Goal: Transaction & Acquisition: Purchase product/service

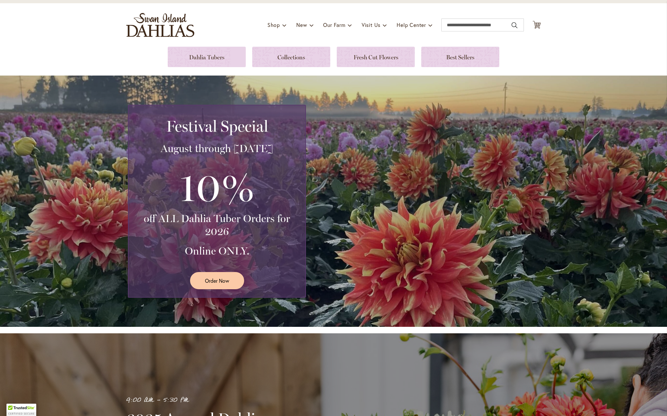
scroll to position [37, 0]
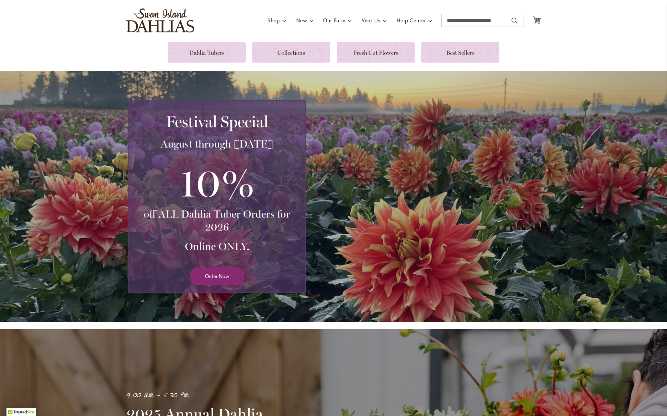
click at [220, 273] on span "Order Now" at bounding box center [217, 275] width 24 height 7
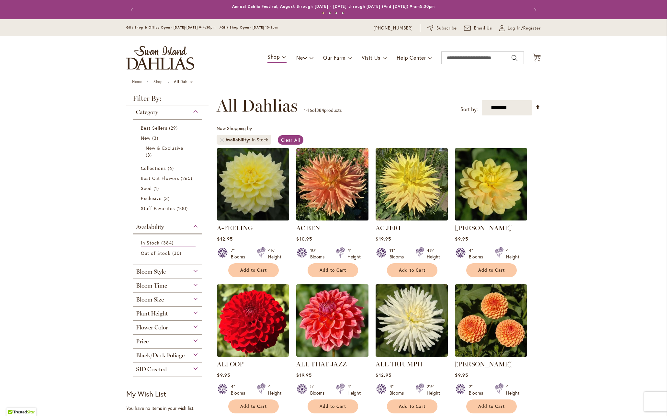
scroll to position [4, 0]
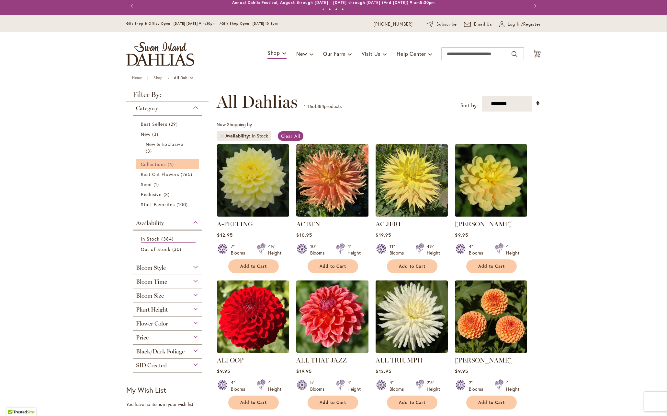
click at [153, 164] on span "Collections" at bounding box center [153, 164] width 25 height 6
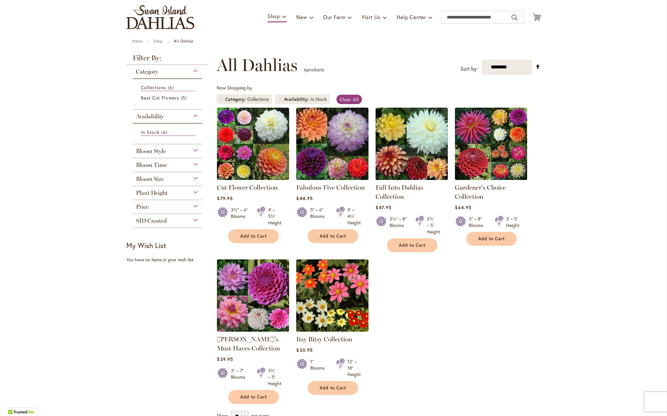
scroll to position [40, 0]
click at [345, 139] on img at bounding box center [333, 144] width 76 height 76
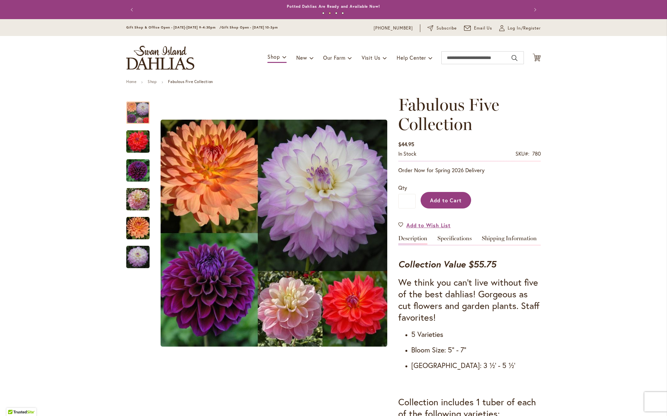
click at [449, 198] on span "Add to Cart" at bounding box center [446, 200] width 32 height 7
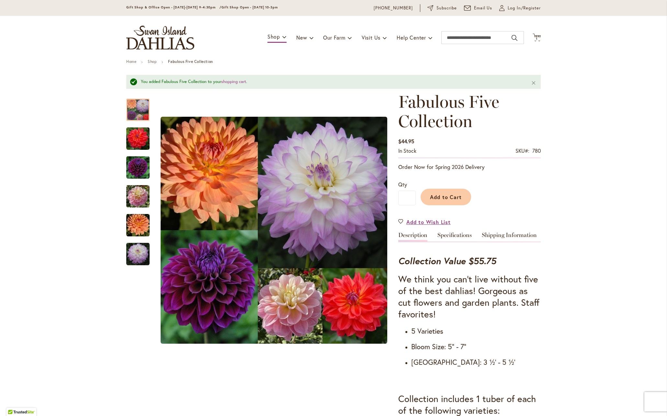
scroll to position [21, 0]
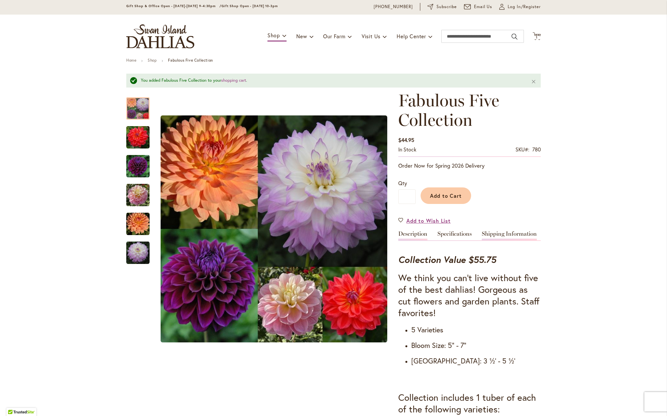
click at [504, 232] on link "Shipping Information" at bounding box center [509, 235] width 55 height 9
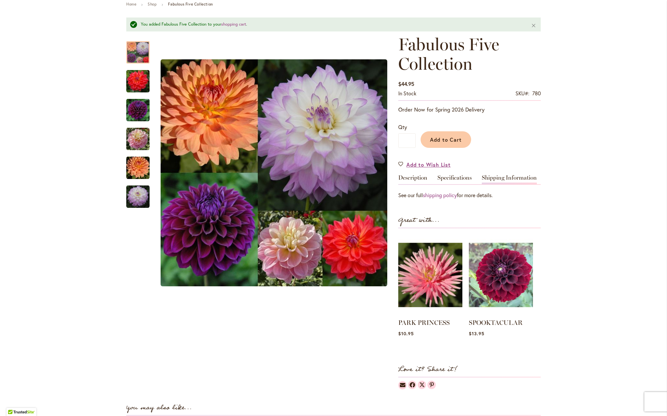
scroll to position [76, 0]
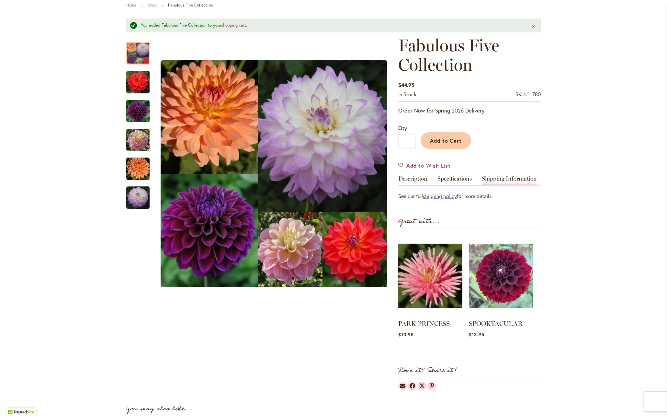
click at [437, 195] on link "shipping policy" at bounding box center [440, 195] width 34 height 7
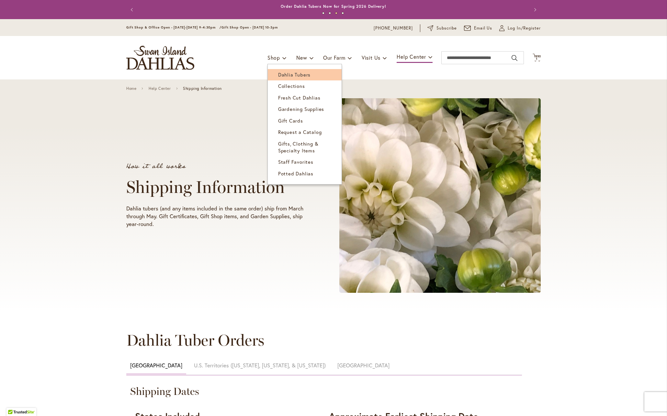
click at [285, 74] on span "Dahlia Tubers" at bounding box center [294, 74] width 32 height 6
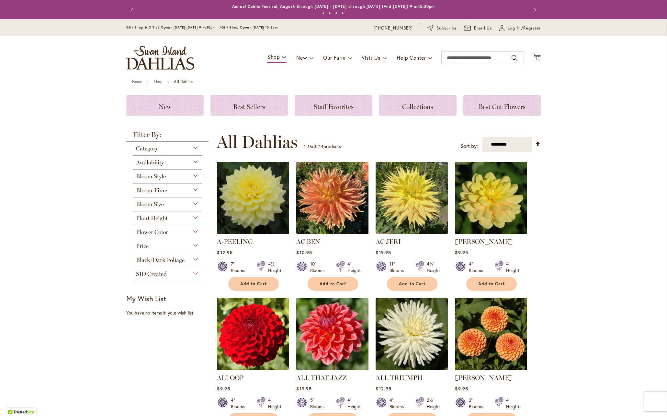
click at [168, 145] on div "Category" at bounding box center [167, 147] width 69 height 10
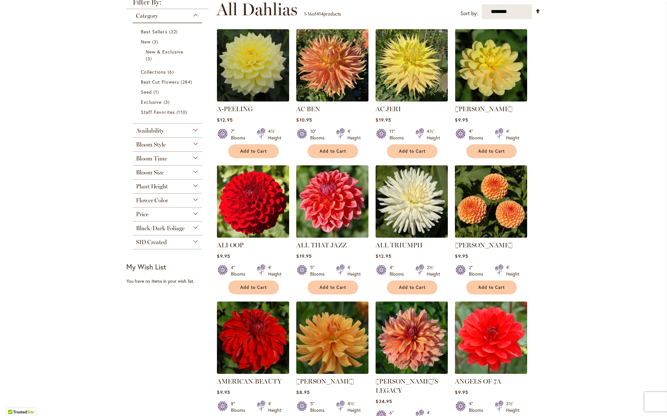
scroll to position [133, 0]
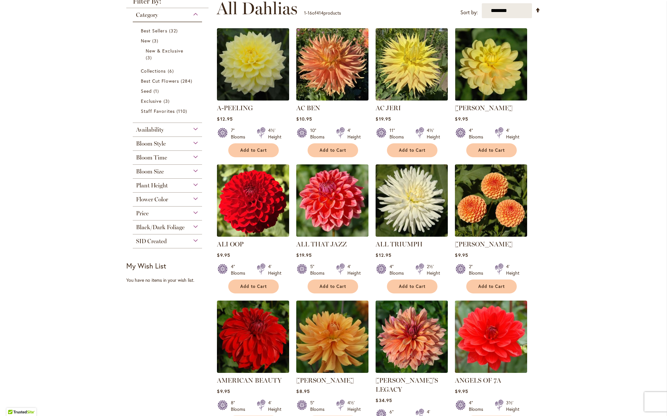
click at [152, 197] on span "Flower Color" at bounding box center [152, 199] width 32 height 7
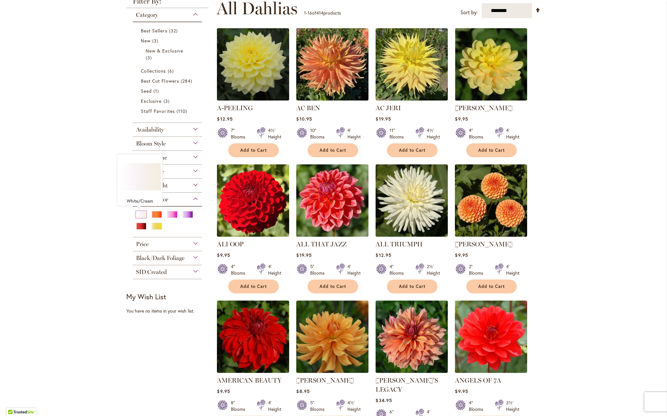
click at [141, 213] on div "White/Cream" at bounding box center [141, 214] width 10 height 7
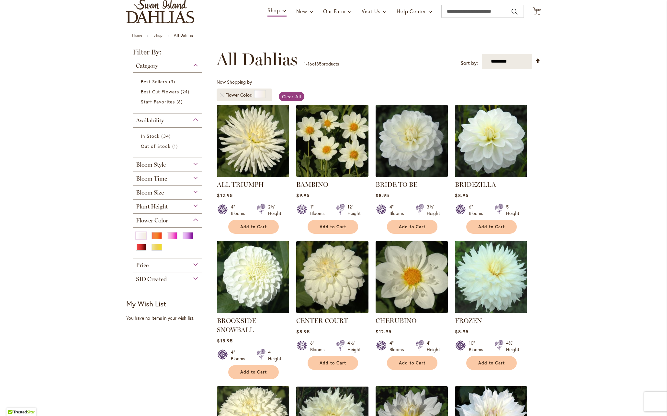
scroll to position [46, 0]
click at [156, 205] on span "Plant Height" at bounding box center [152, 206] width 32 height 7
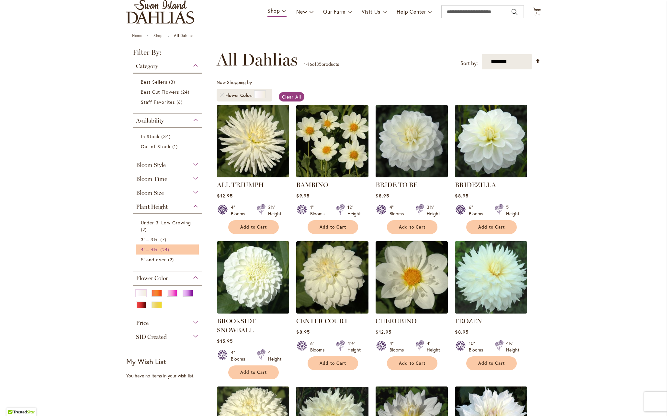
click at [153, 247] on span "4' – 4½'" at bounding box center [150, 249] width 18 height 6
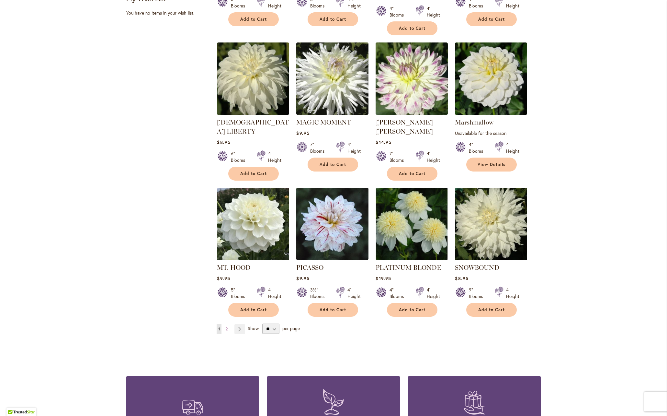
scroll to position [401, 0]
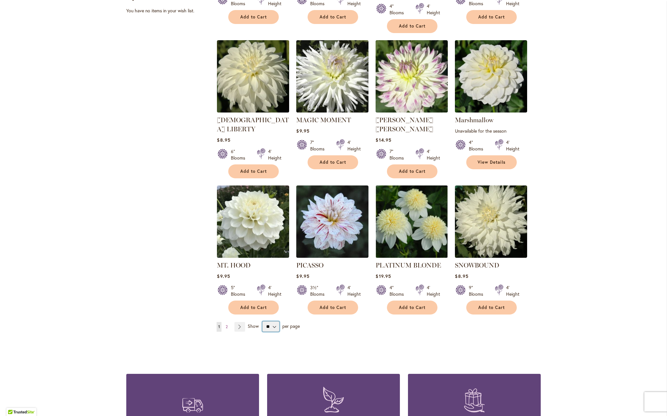
select select "**"
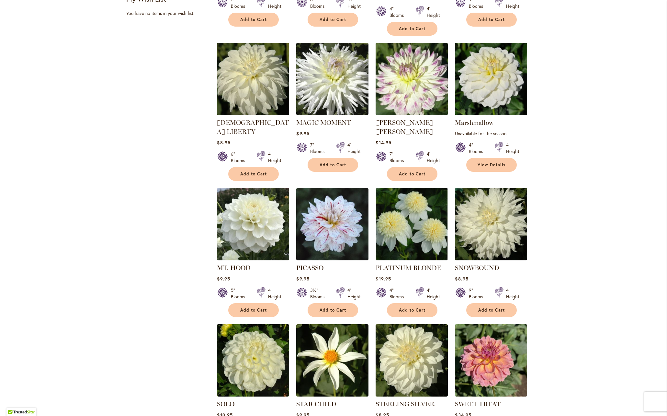
scroll to position [390, 0]
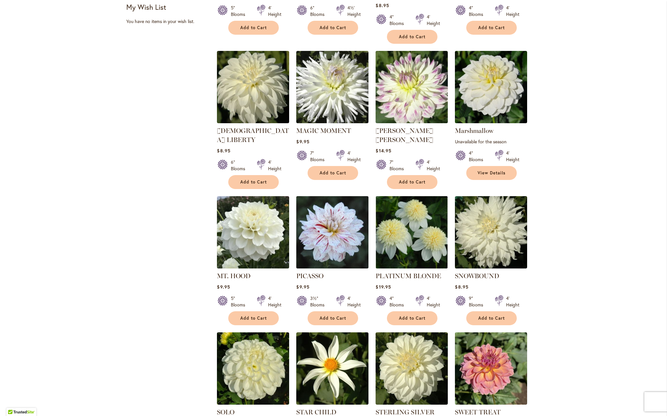
click at [333, 212] on img at bounding box center [333, 232] width 76 height 76
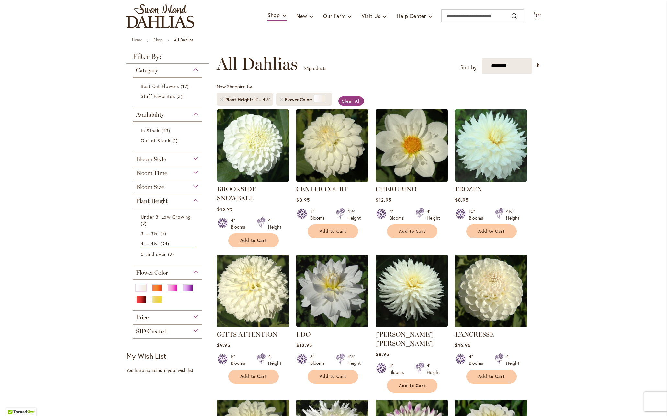
scroll to position [39, 0]
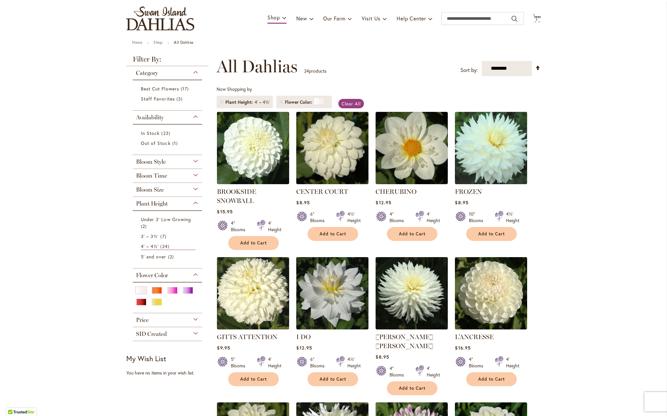
click at [503, 160] on img at bounding box center [491, 148] width 76 height 76
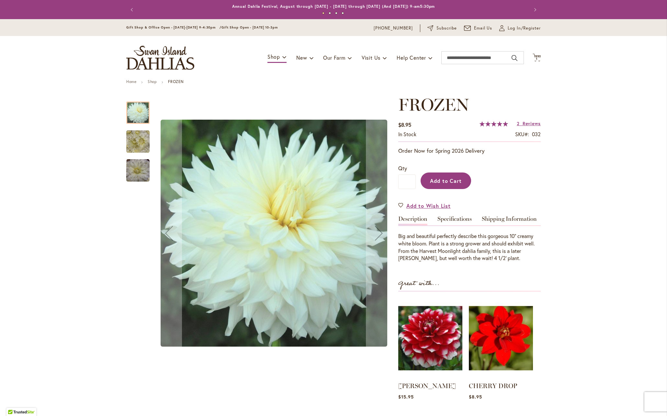
click at [447, 177] on span "Add to Cart" at bounding box center [446, 180] width 32 height 7
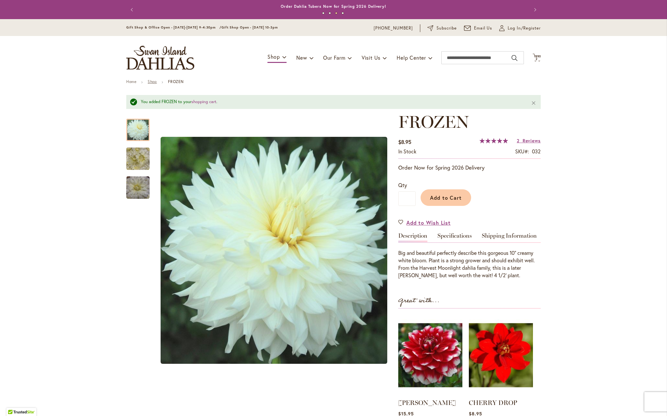
click at [153, 82] on link "Shop" at bounding box center [152, 81] width 9 height 5
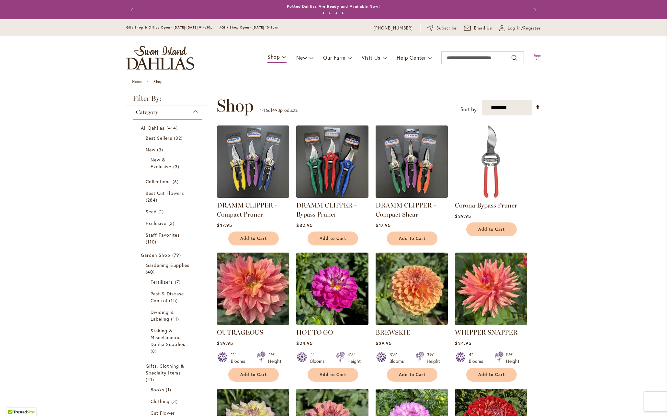
click at [536, 57] on span "2" at bounding box center [537, 59] width 2 height 4
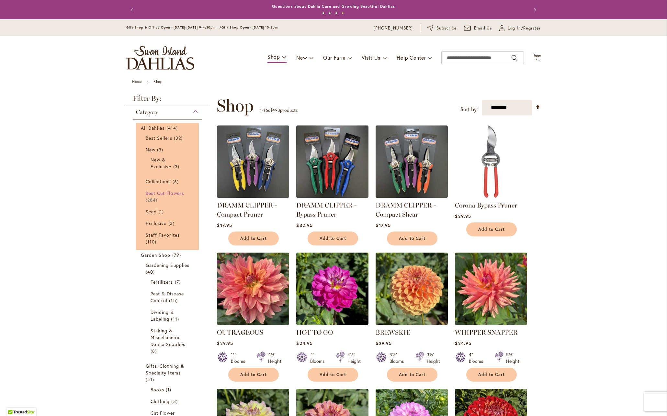
click at [169, 192] on span "Best Cut Flowers" at bounding box center [165, 193] width 38 height 6
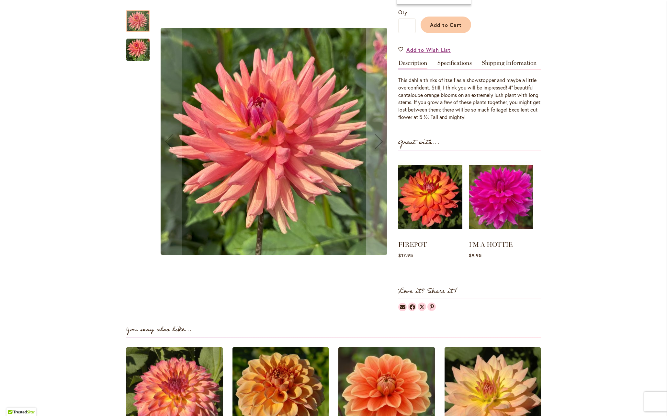
scroll to position [176, 0]
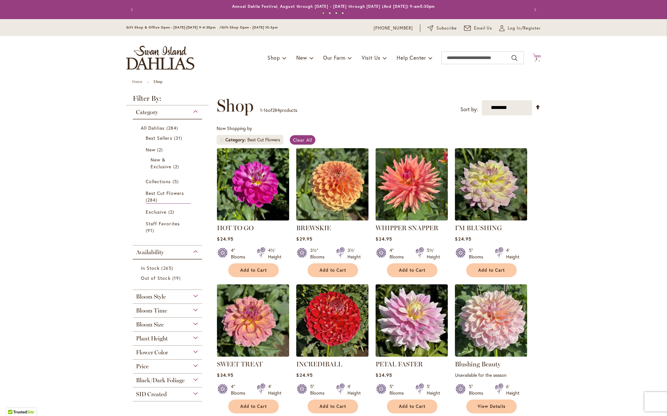
click at [537, 54] on icon "Cart .cls-1 { fill: #231f20; }" at bounding box center [537, 57] width 8 height 8
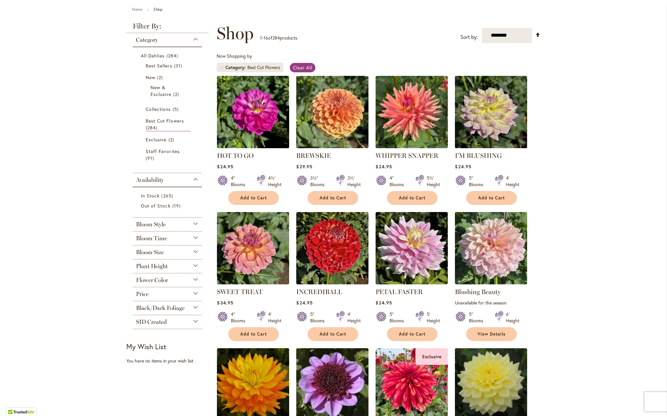
scroll to position [79, 0]
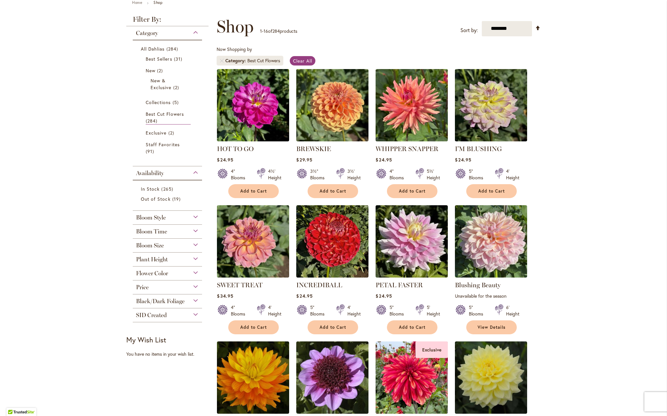
click at [153, 270] on span "Flower Color" at bounding box center [152, 273] width 32 height 7
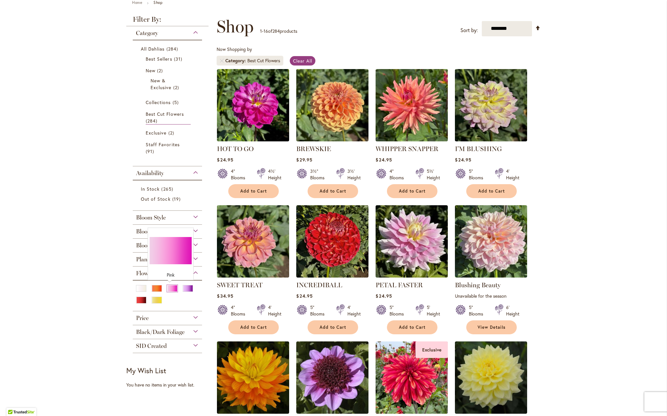
click at [169, 287] on div "Pink" at bounding box center [172, 288] width 10 height 7
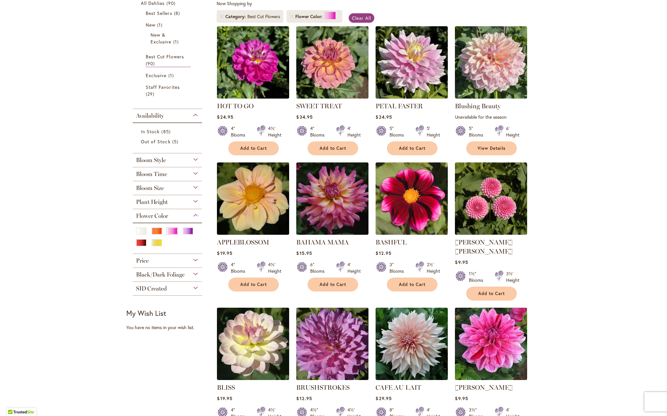
scroll to position [112, 0]
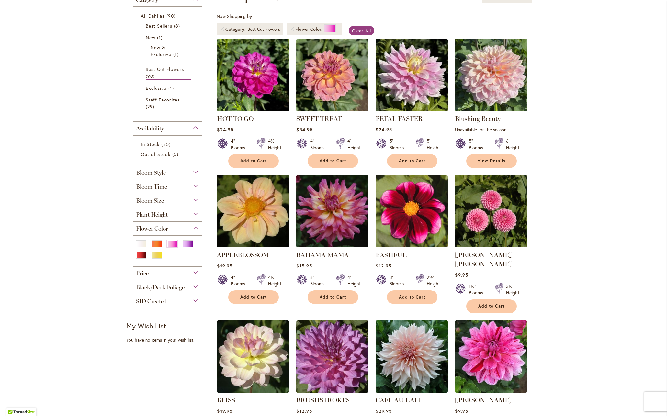
click at [166, 198] on div "Bloom Size" at bounding box center [167, 199] width 69 height 10
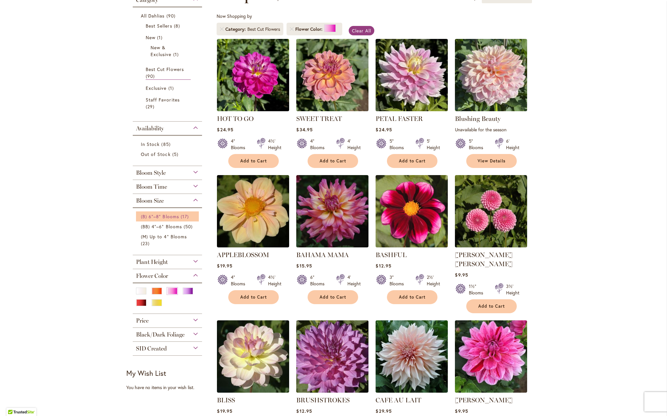
click at [158, 216] on span "(B) 6"–8" Blooms" at bounding box center [160, 216] width 38 height 6
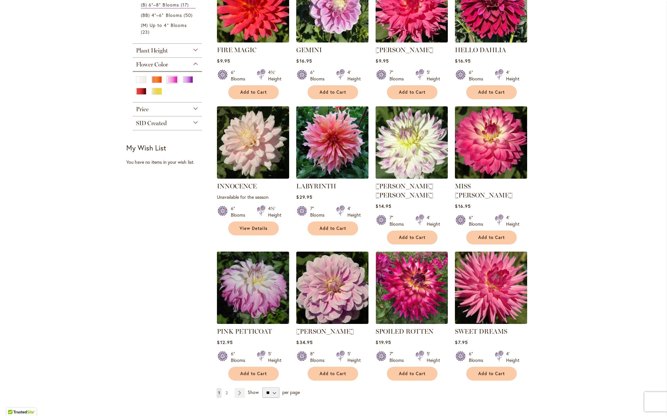
scroll to position [320, 0]
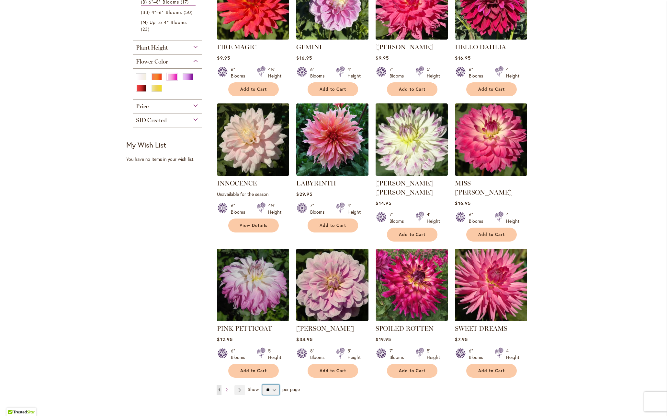
select select "**"
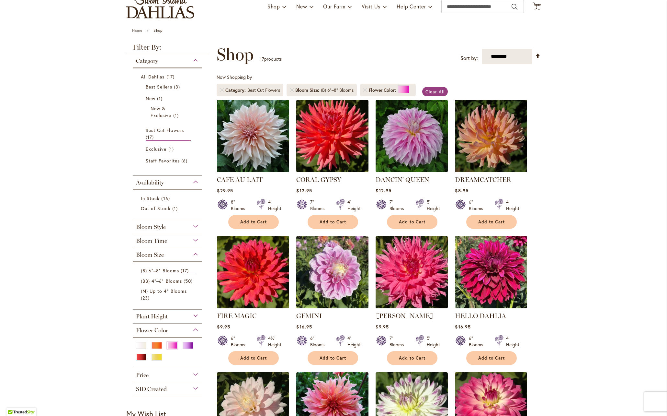
scroll to position [50, 0]
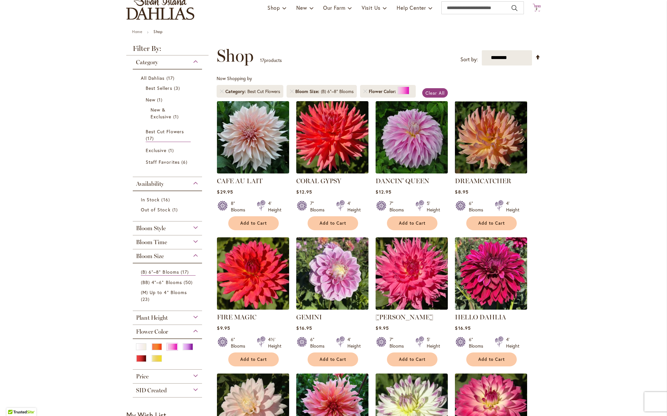
click at [537, 7] on span "2 2 items" at bounding box center [537, 8] width 6 height 3
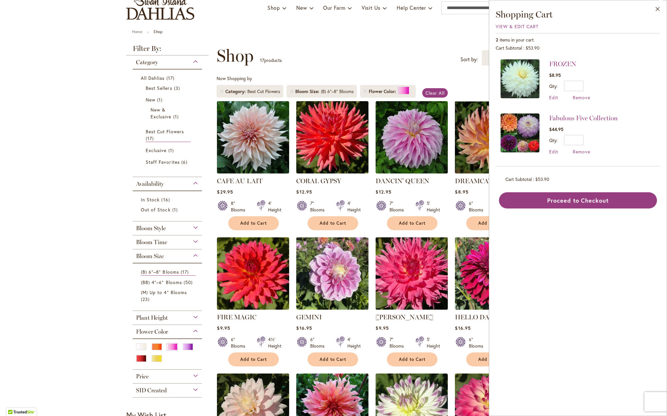
click at [402, 282] on img at bounding box center [412, 273] width 76 height 76
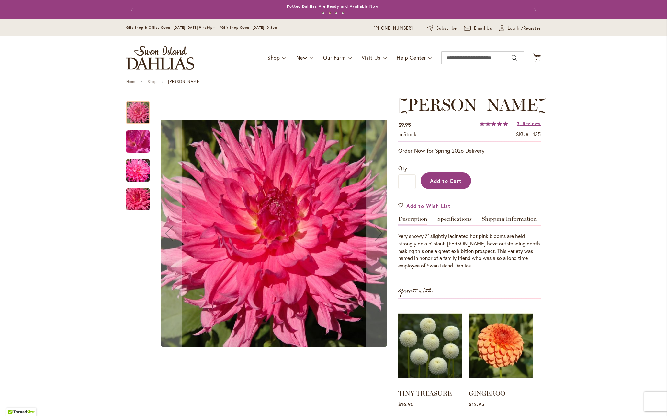
click at [443, 184] on span "Add to Cart" at bounding box center [446, 180] width 32 height 7
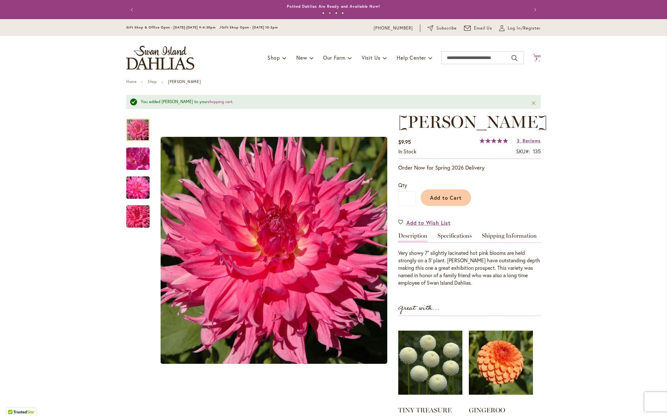
click at [536, 57] on span "3" at bounding box center [537, 59] width 2 height 4
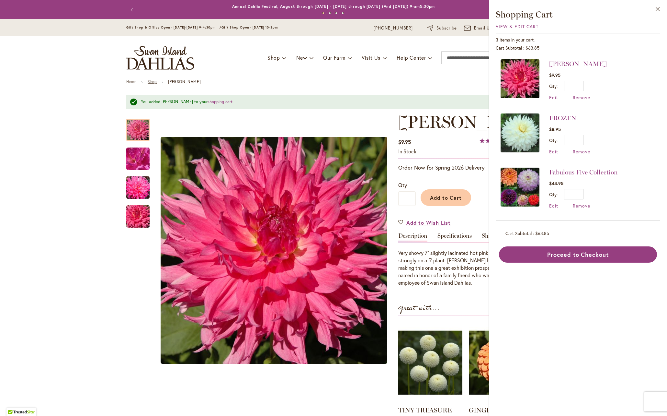
click at [150, 80] on link "Shop" at bounding box center [152, 81] width 9 height 5
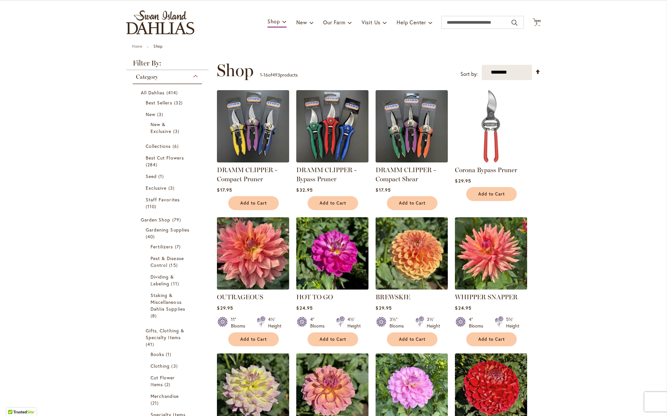
scroll to position [45, 0]
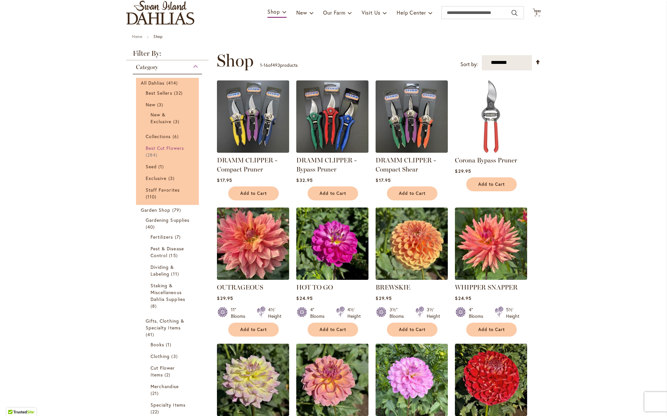
click at [166, 149] on span "Best Cut Flowers" at bounding box center [165, 148] width 38 height 6
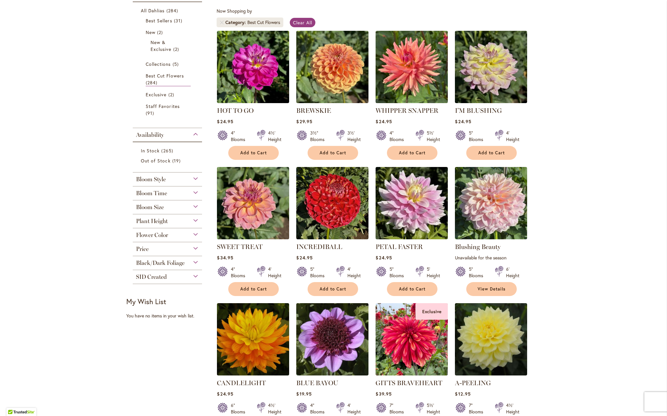
scroll to position [118, 0]
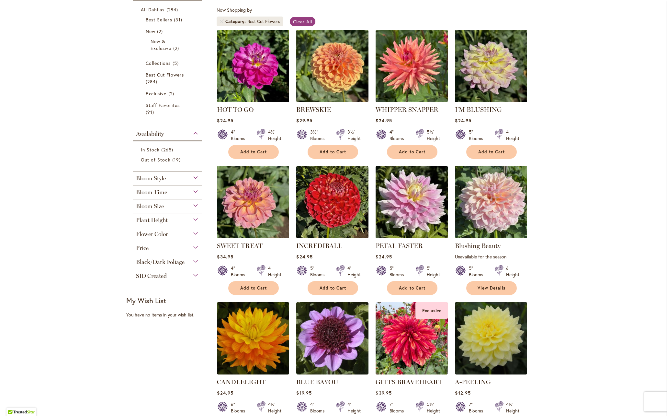
click at [162, 234] on span "Flower Color" at bounding box center [152, 233] width 32 height 7
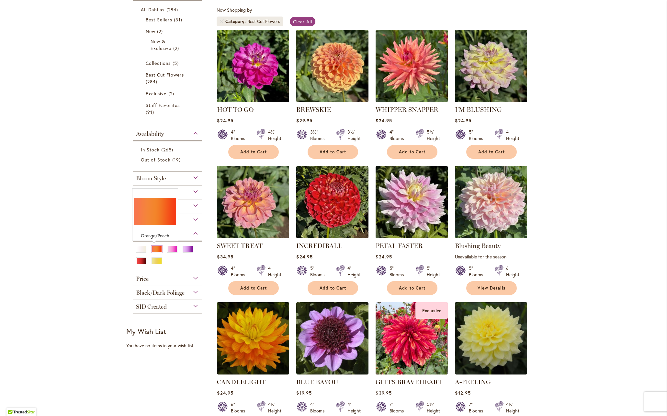
click at [155, 249] on div "Orange/Peach" at bounding box center [157, 249] width 10 height 7
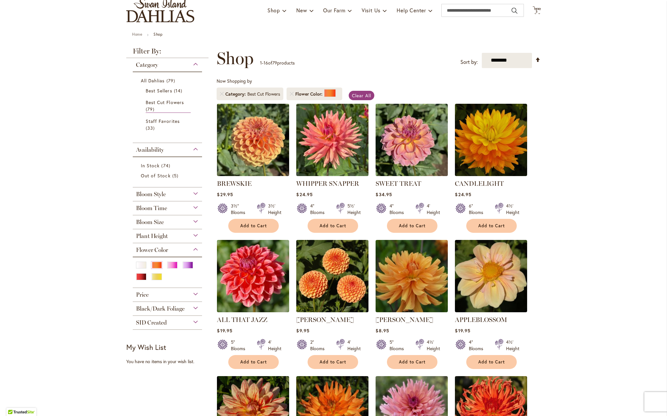
scroll to position [50, 0]
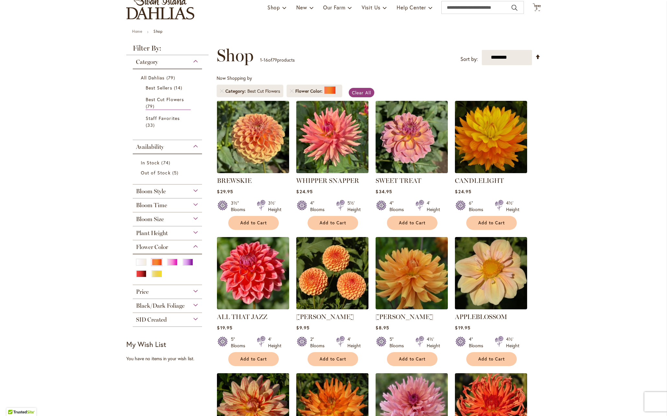
click at [167, 218] on div "Bloom Size" at bounding box center [167, 217] width 69 height 10
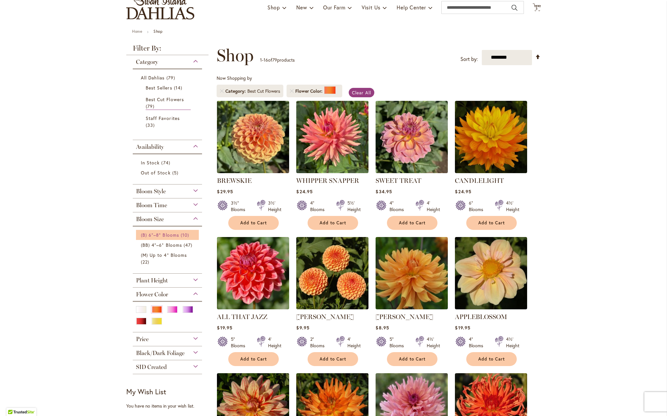
click at [175, 232] on span "(B) 6"–8" Blooms" at bounding box center [160, 235] width 38 height 6
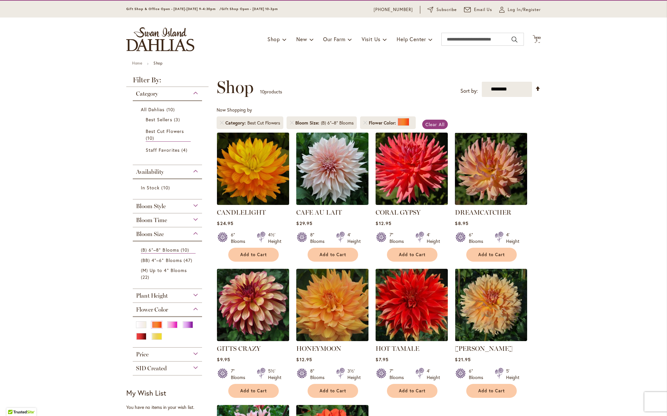
scroll to position [18, 0]
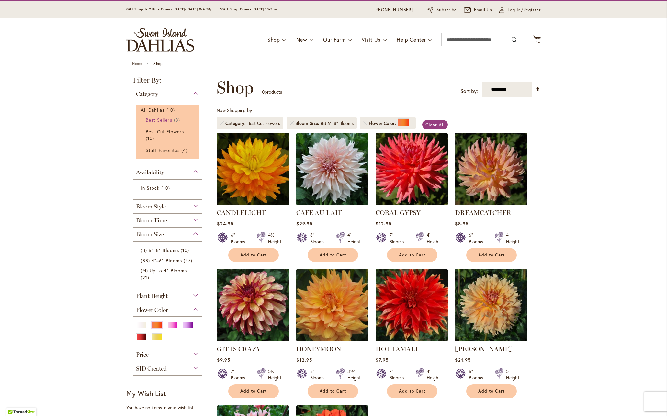
click at [164, 119] on span "Best Sellers" at bounding box center [159, 120] width 27 height 6
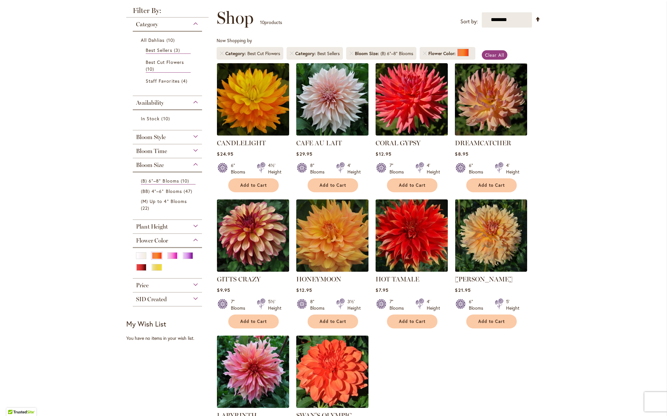
scroll to position [82, 0]
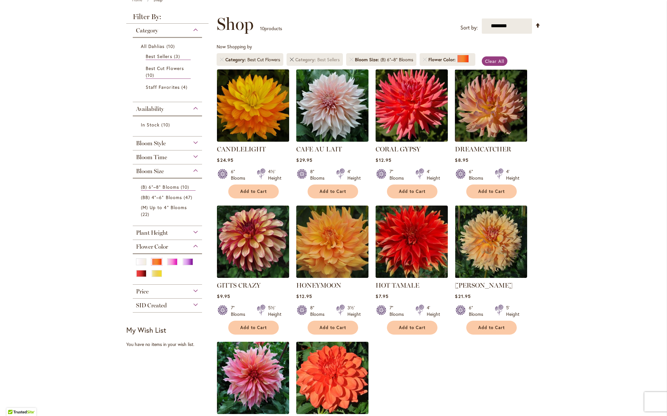
click at [290, 59] on link "Remove Category Best Sellers" at bounding box center [292, 60] width 4 height 4
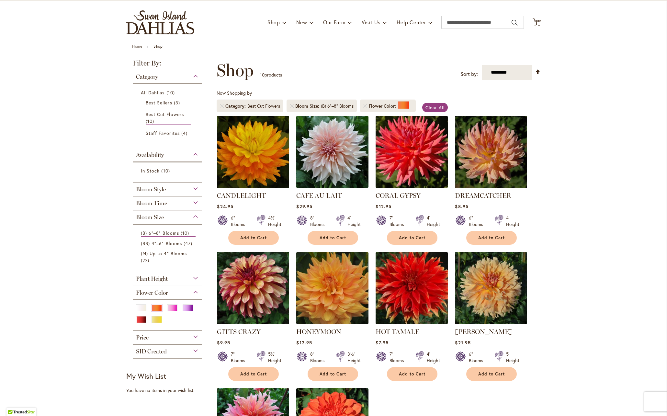
scroll to position [36, 0]
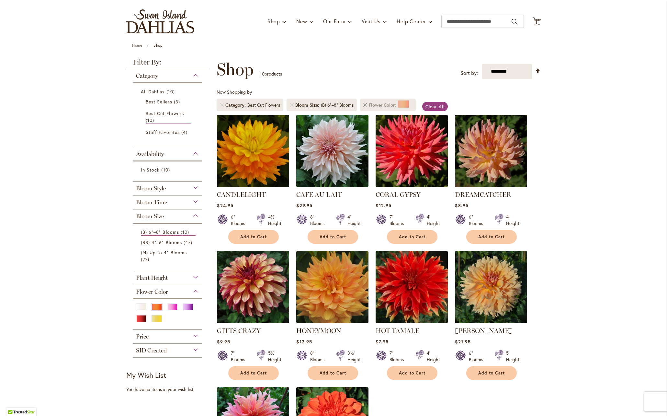
click at [363, 104] on link "Remove Flower Color Orange/Peach" at bounding box center [365, 105] width 4 height 4
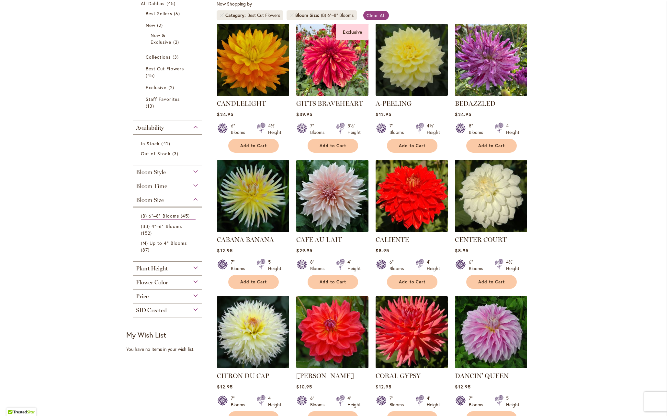
scroll to position [125, 0]
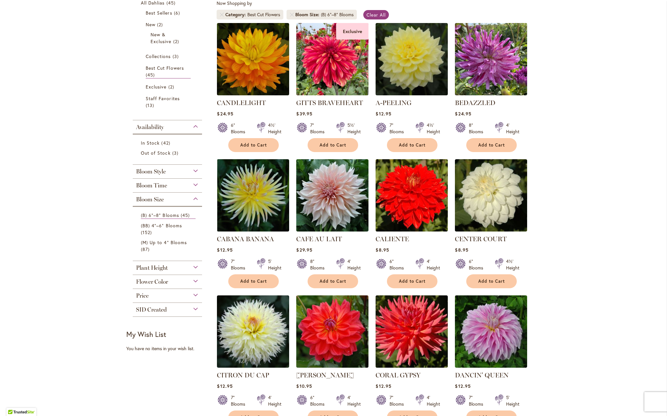
click at [151, 268] on span "Plant Height" at bounding box center [152, 267] width 32 height 7
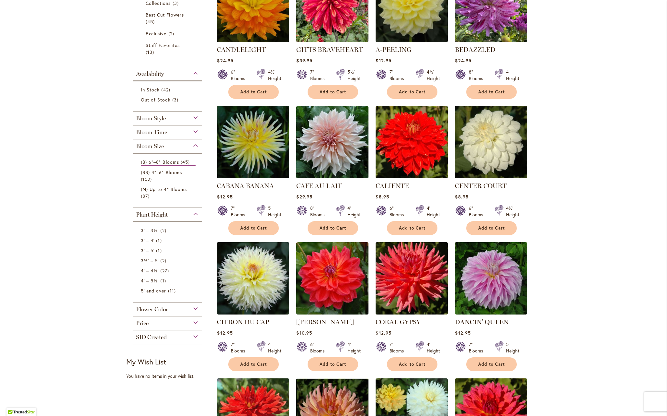
scroll to position [181, 0]
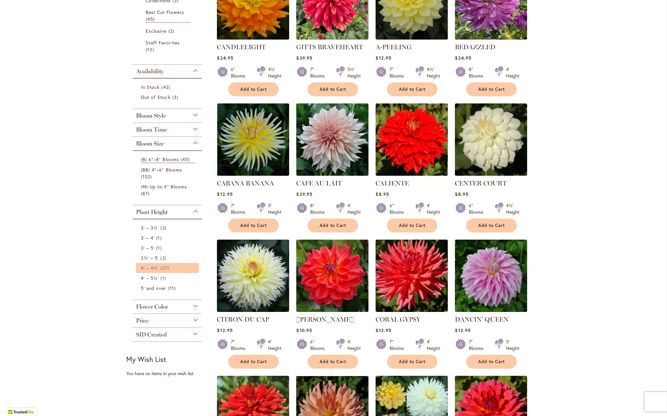
click at [155, 268] on span "4' – 4½'" at bounding box center [150, 268] width 18 height 6
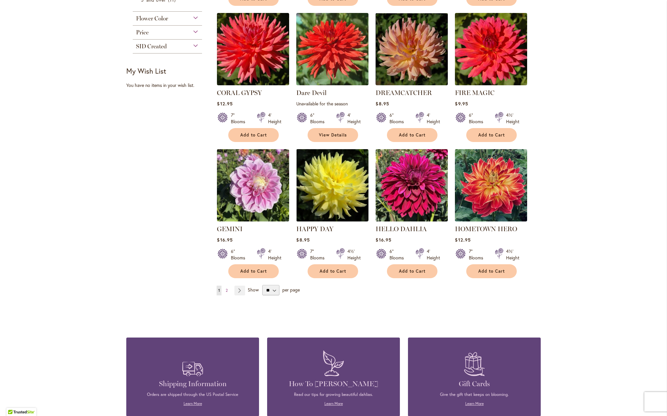
scroll to position [409, 0]
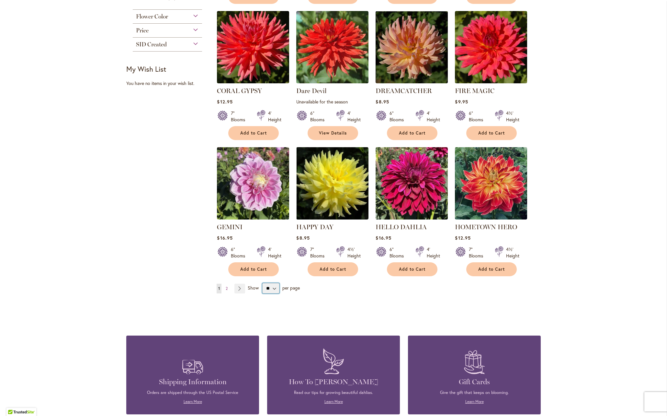
select select "**"
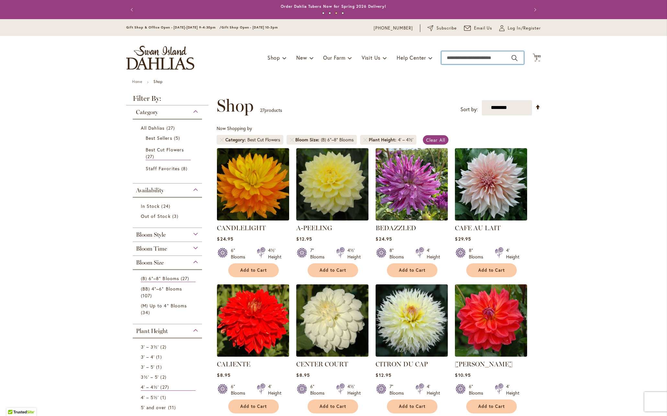
click at [486, 57] on input "Search" at bounding box center [483, 57] width 83 height 13
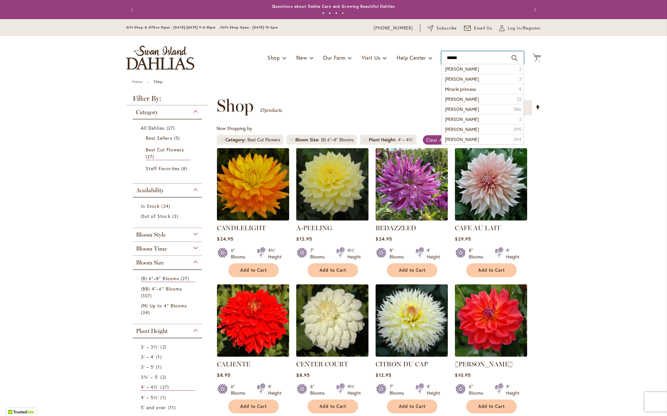
type input "*******"
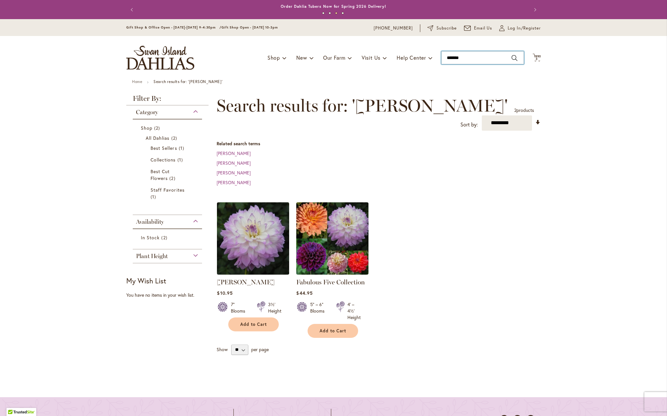
drag, startPoint x: 467, startPoint y: 57, endPoint x: 437, endPoint y: 58, distance: 30.8
click at [436, 56] on div "Toggle Nav Shop Dahlia Tubers Collections Fresh Cut Dahlias Gardening Supplies …" at bounding box center [334, 57] width 428 height 43
type input "*******"
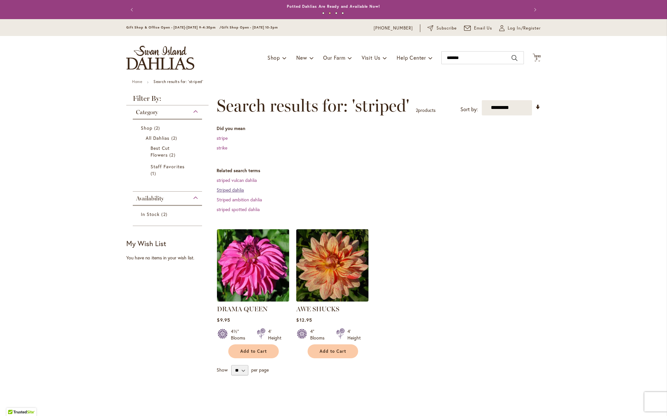
click at [235, 188] on link "Striped dahlia" at bounding box center [230, 190] width 27 height 6
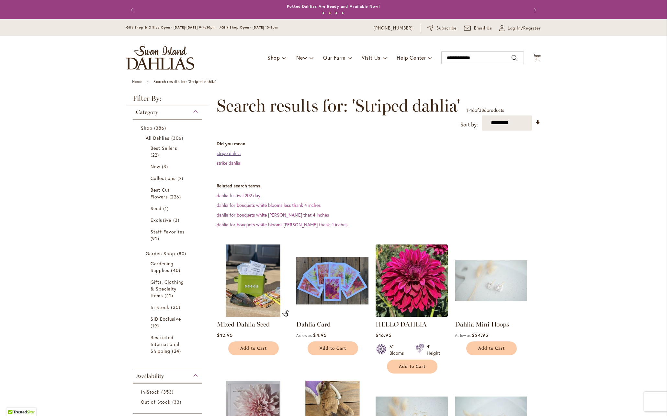
click at [235, 153] on link "stripe dahlia" at bounding box center [229, 153] width 24 height 6
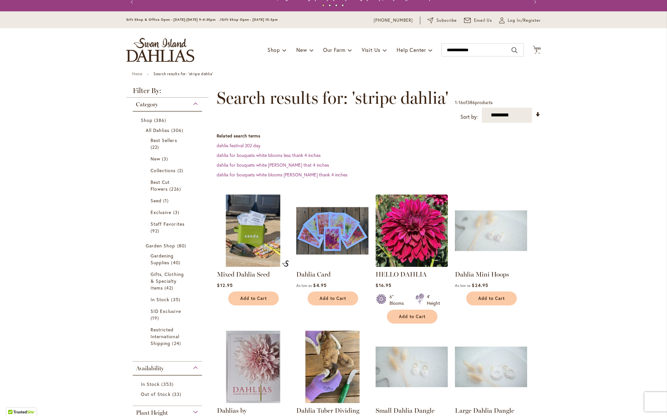
scroll to position [7, 0]
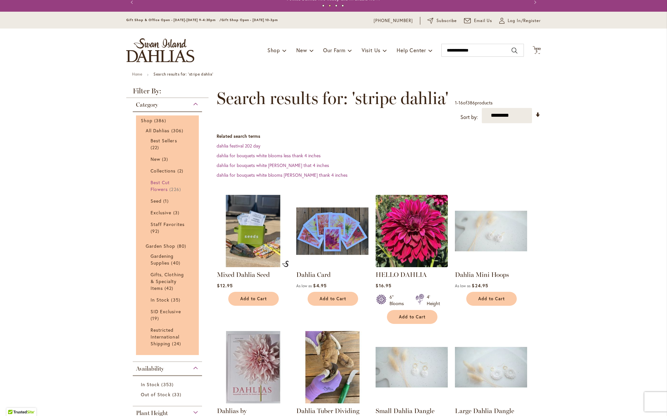
click at [157, 186] on span "Best Cut Flowers" at bounding box center [160, 185] width 19 height 13
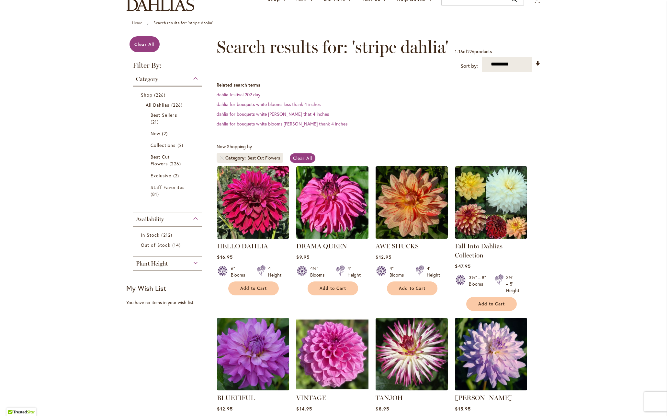
scroll to position [61, 0]
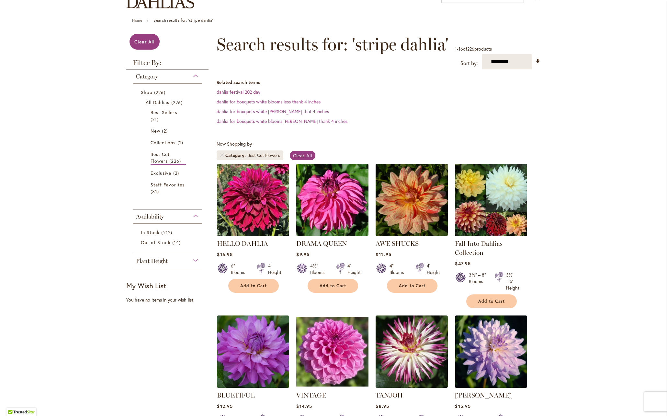
click at [189, 260] on div "Plant Height" at bounding box center [167, 259] width 69 height 10
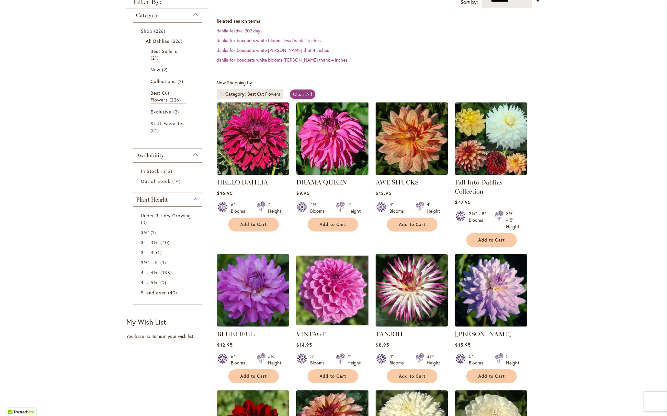
scroll to position [0, 0]
click at [149, 168] on span "In Stock" at bounding box center [150, 171] width 19 height 6
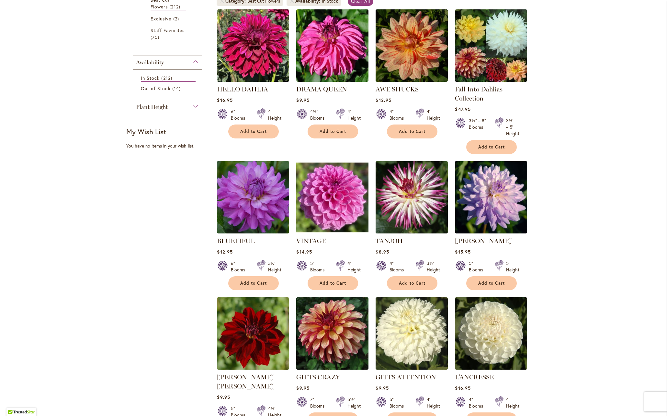
scroll to position [218, 0]
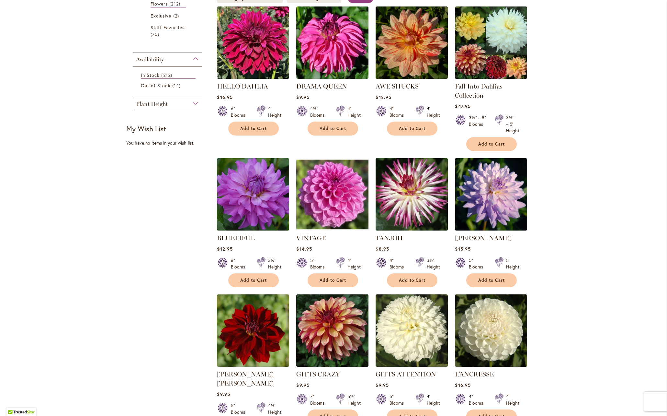
click at [413, 196] on img at bounding box center [412, 194] width 76 height 76
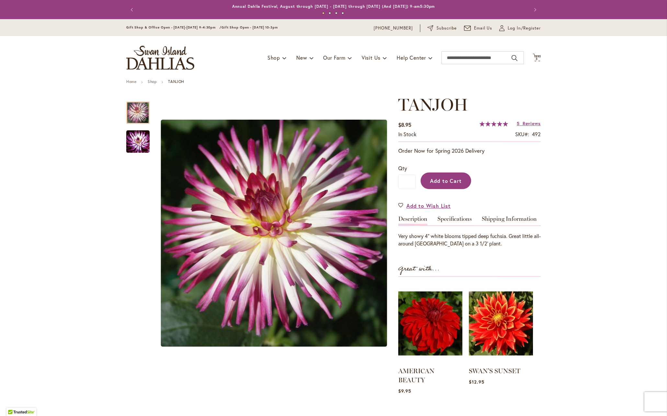
click at [440, 179] on span "Add to Cart" at bounding box center [446, 180] width 32 height 7
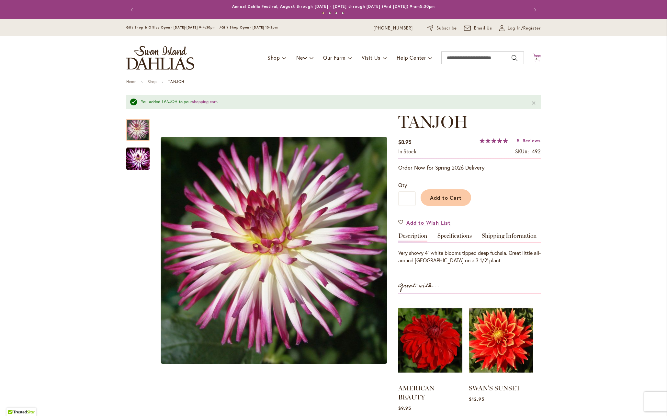
click at [537, 57] on span "4 4 items" at bounding box center [537, 58] width 6 height 3
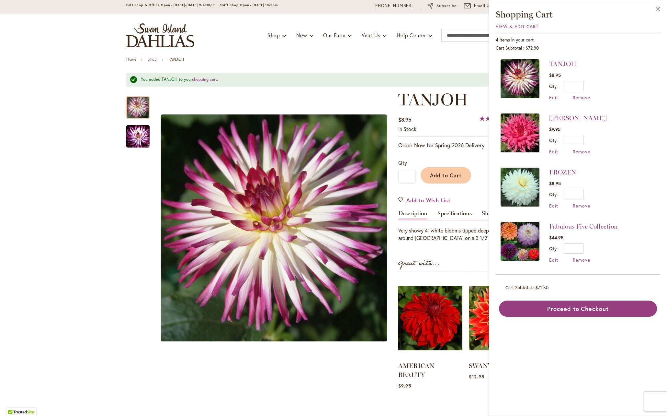
scroll to position [19, 0]
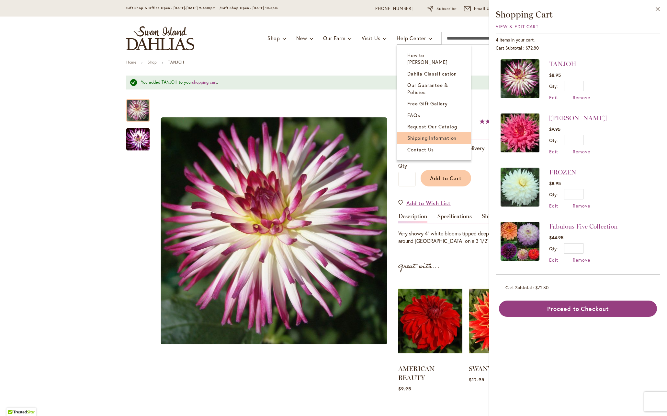
click at [426, 134] on span "Shipping Information" at bounding box center [431, 137] width 49 height 6
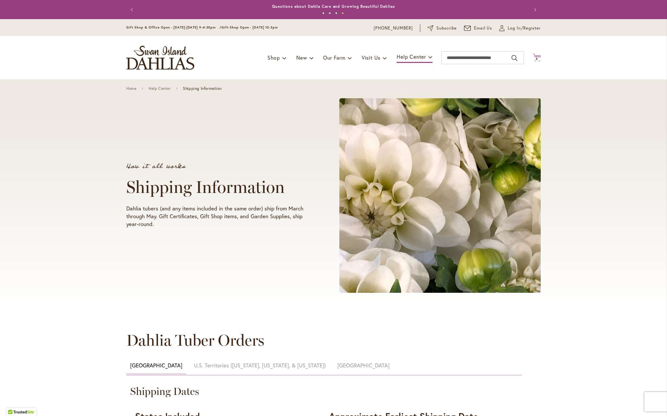
click at [534, 56] on icon at bounding box center [537, 57] width 8 height 8
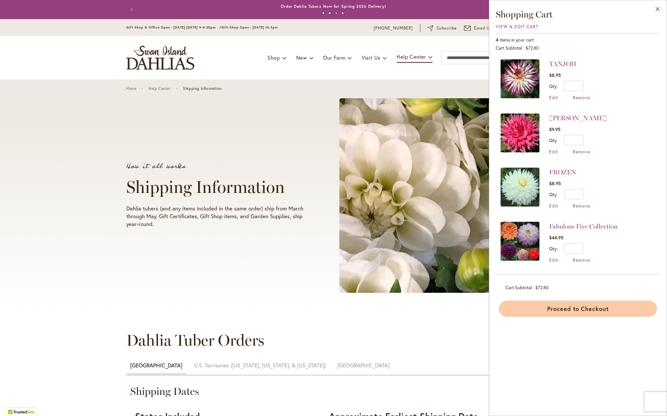
click at [590, 308] on button "Proceed to Checkout" at bounding box center [578, 308] width 158 height 16
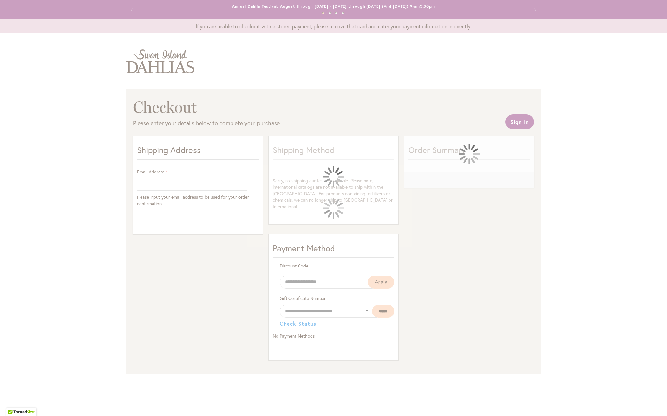
select select "**"
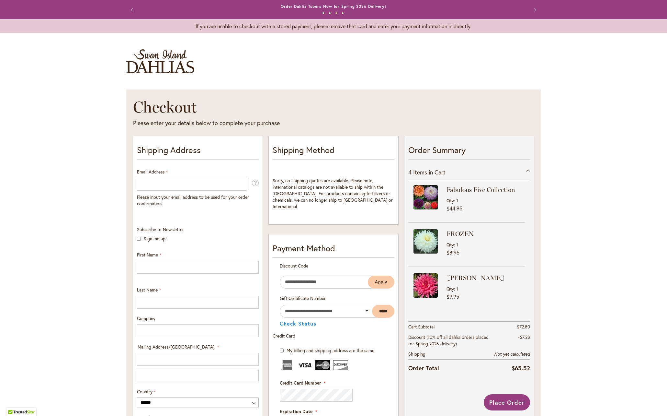
click at [535, 8] on button "Next" at bounding box center [534, 9] width 13 height 13
click at [534, 9] on button "Next" at bounding box center [534, 9] width 13 height 13
type input "**********"
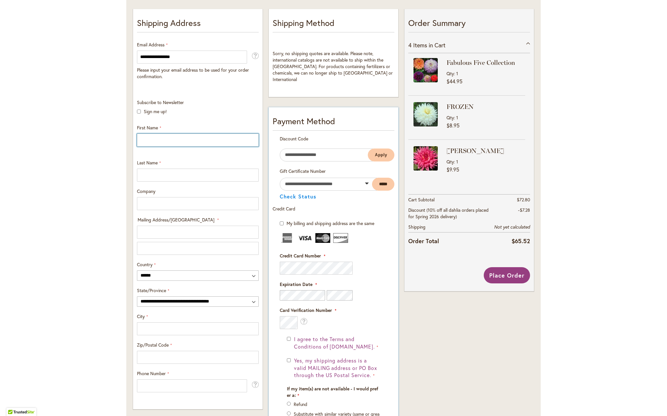
scroll to position [127, 0]
click at [221, 144] on input "First Name" at bounding box center [198, 140] width 122 height 13
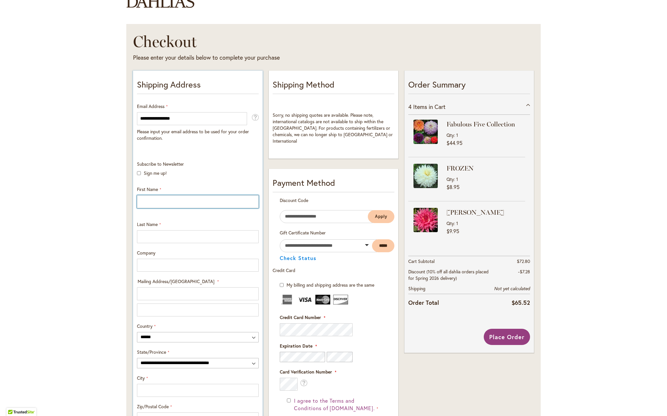
scroll to position [65, 0]
click at [251, 203] on input "First Name" at bounding box center [198, 202] width 122 height 13
type input "*****"
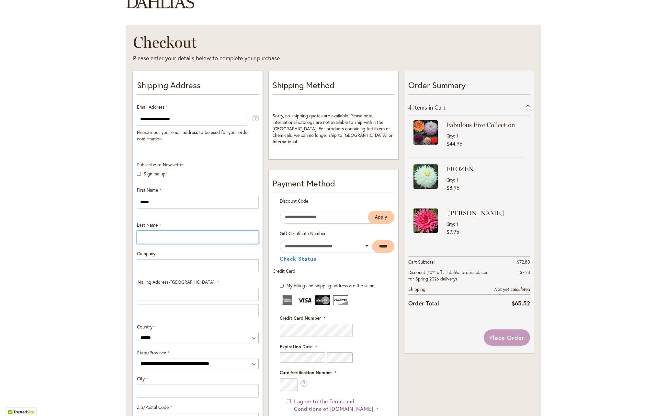
type input "*****"
type input "**********"
select select "**"
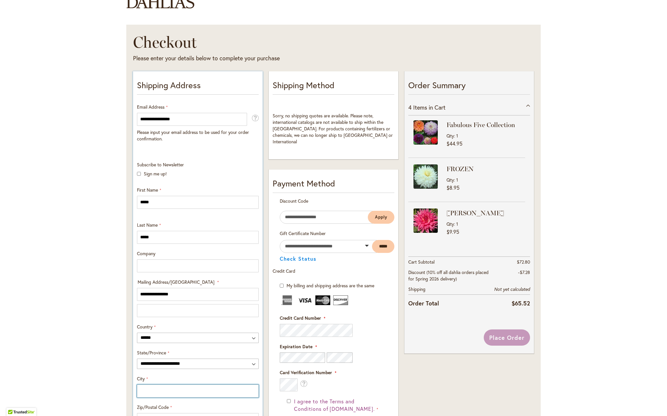
type input "**********"
type input "*****"
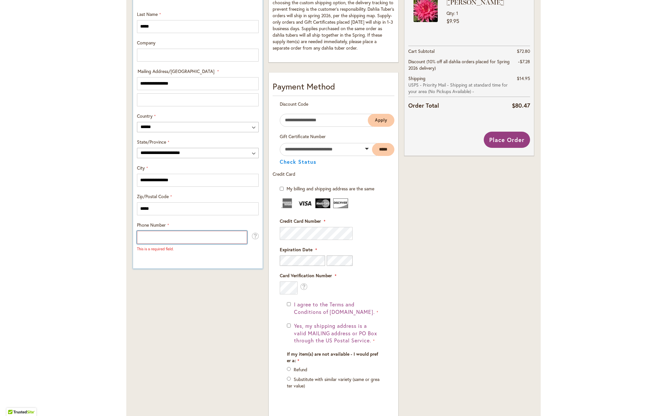
scroll to position [275, 0]
click at [240, 239] on input "Phone Number" at bounding box center [192, 237] width 110 height 13
click at [235, 236] on input "Phone Number" at bounding box center [192, 237] width 110 height 13
type input "**********"
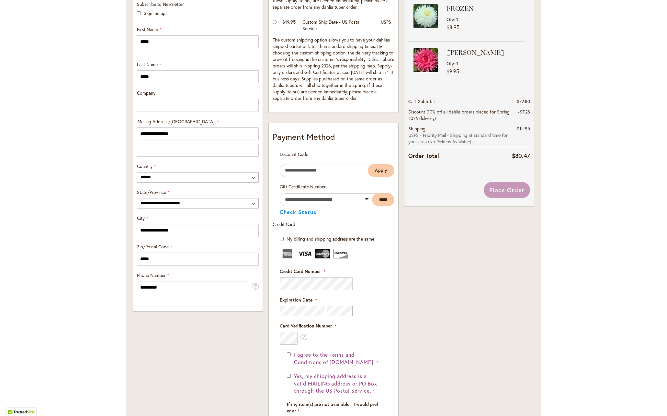
scroll to position [223, 0]
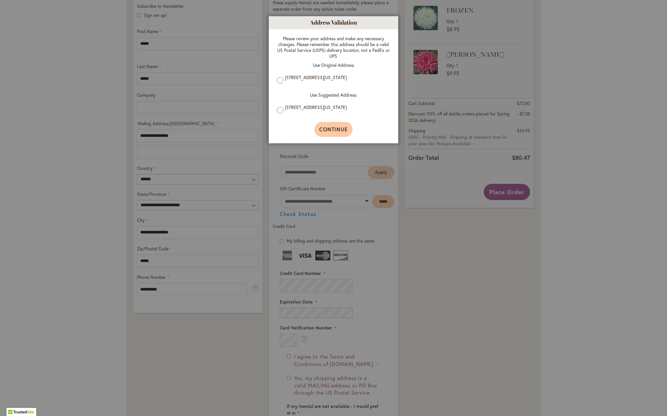
click at [336, 129] on span "Continue" at bounding box center [333, 129] width 29 height 7
type input "**********"
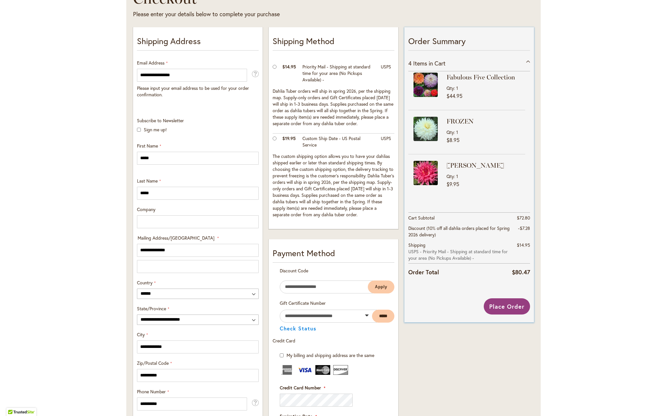
scroll to position [0, 0]
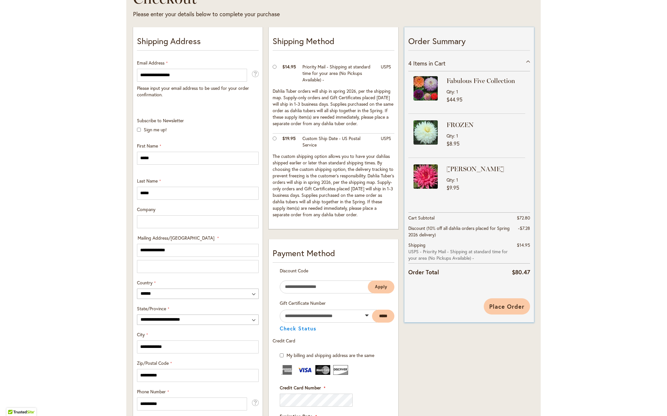
click at [508, 303] on span "Place Order" at bounding box center [506, 306] width 35 height 8
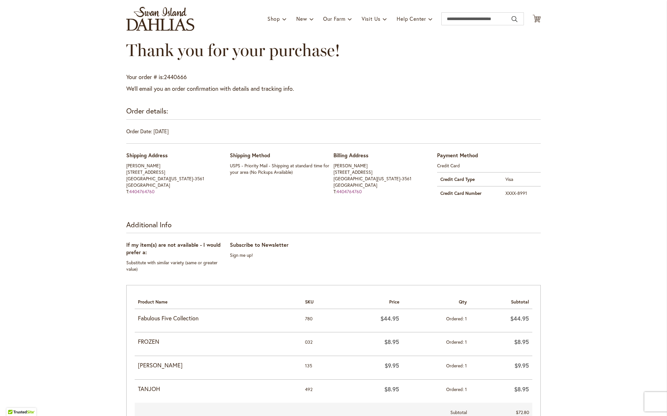
scroll to position [39, 0]
